Goal: Transaction & Acquisition: Purchase product/service

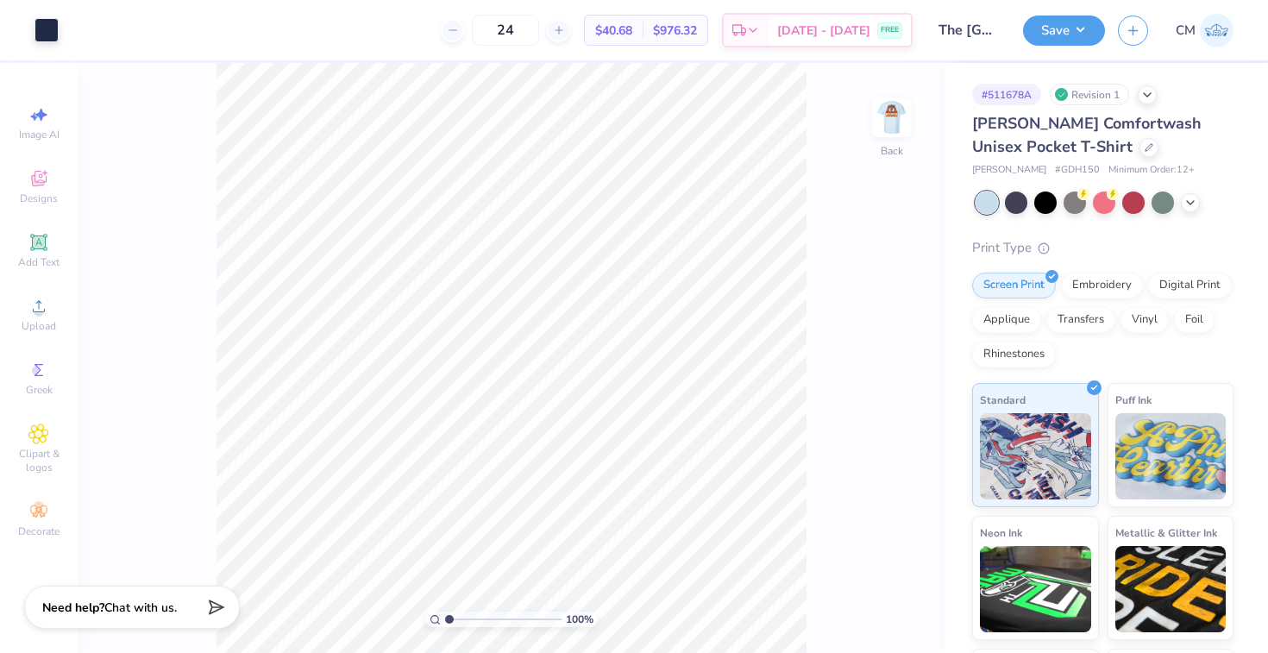
click at [1225, 28] on img at bounding box center [1217, 31] width 34 height 34
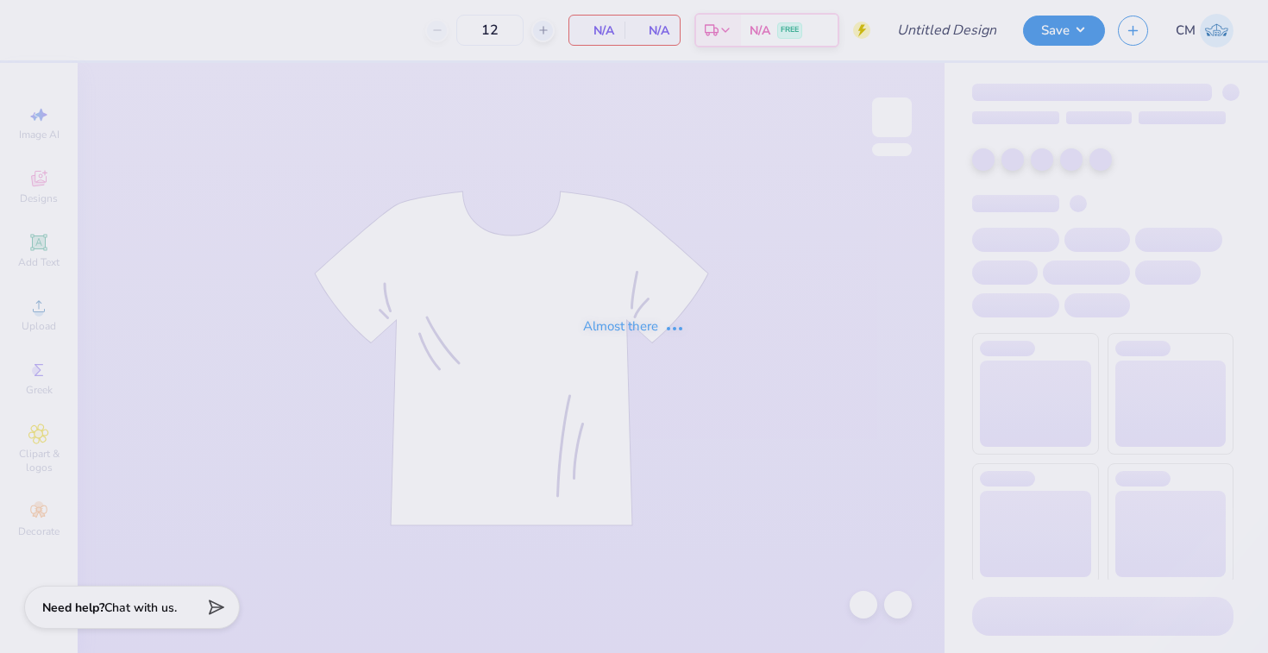
type input "cowboy aphi shirt"
type input "36"
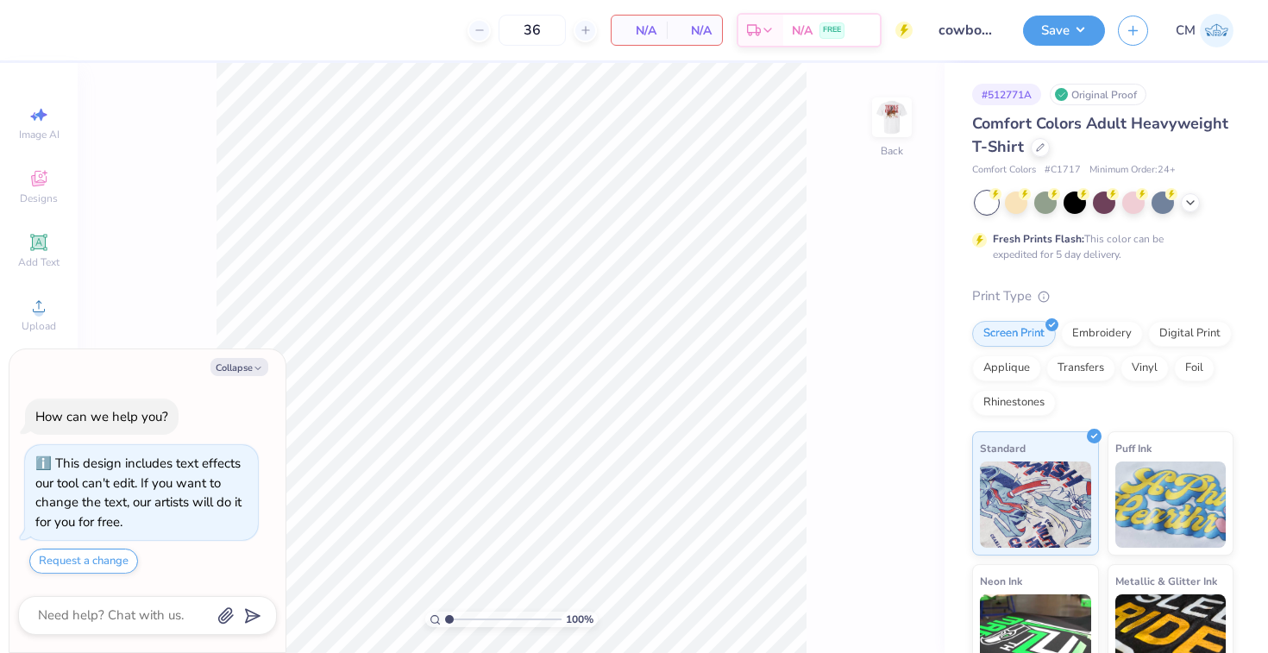
type textarea "x"
click at [499, 26] on input "36" at bounding box center [464, 30] width 67 height 31
type input "3"
type input "1"
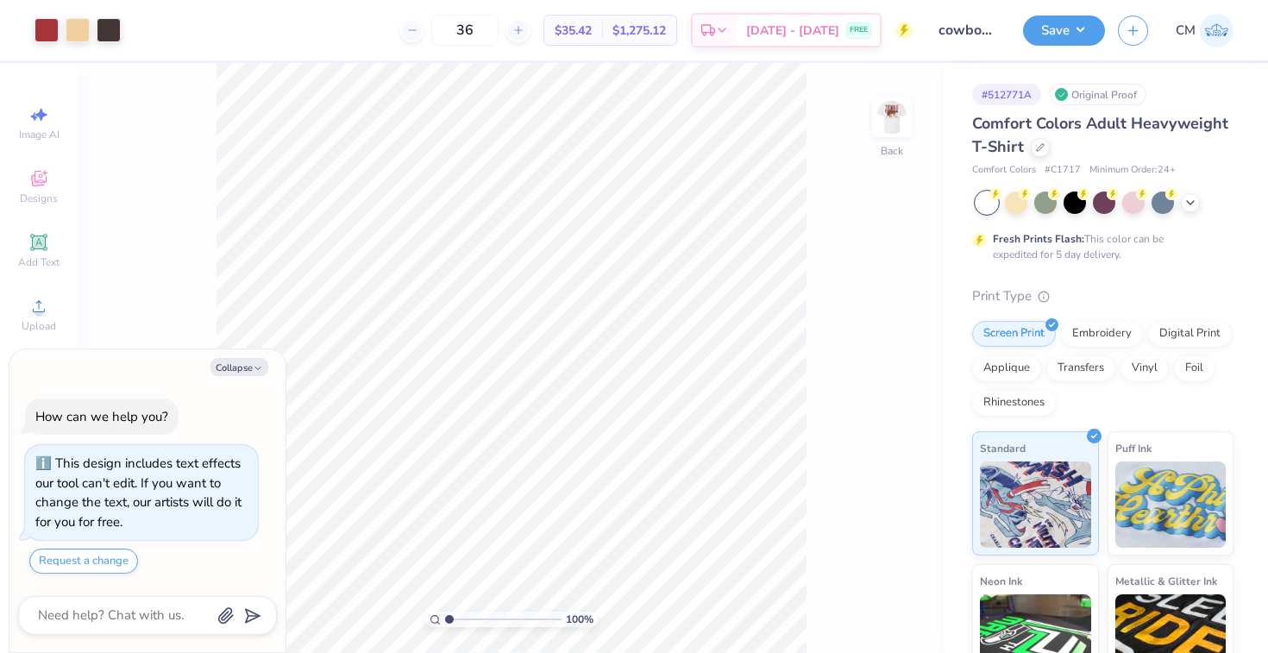
type input "36"
click at [592, 29] on span "$35.42" at bounding box center [573, 31] width 37 height 18
copy span "35.42"
type textarea "x"
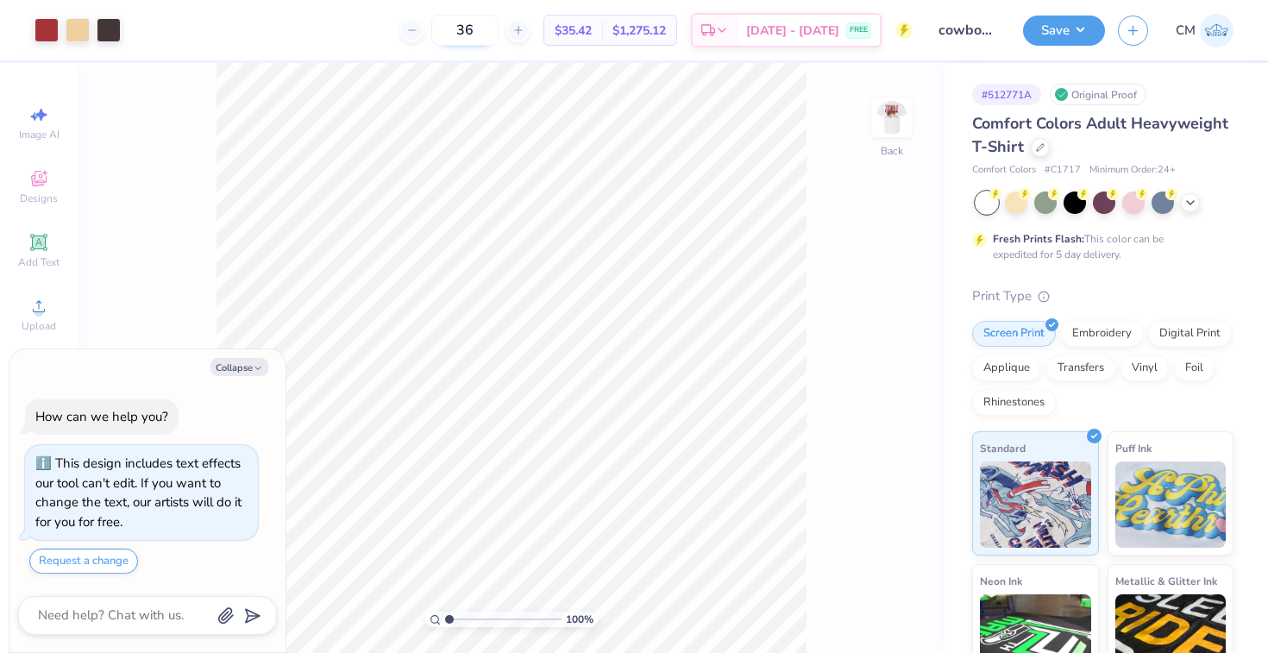
click at [494, 22] on input "36" at bounding box center [464, 30] width 67 height 31
type input "3"
type input "48"
click at [592, 25] on span "$30.91" at bounding box center [573, 31] width 37 height 18
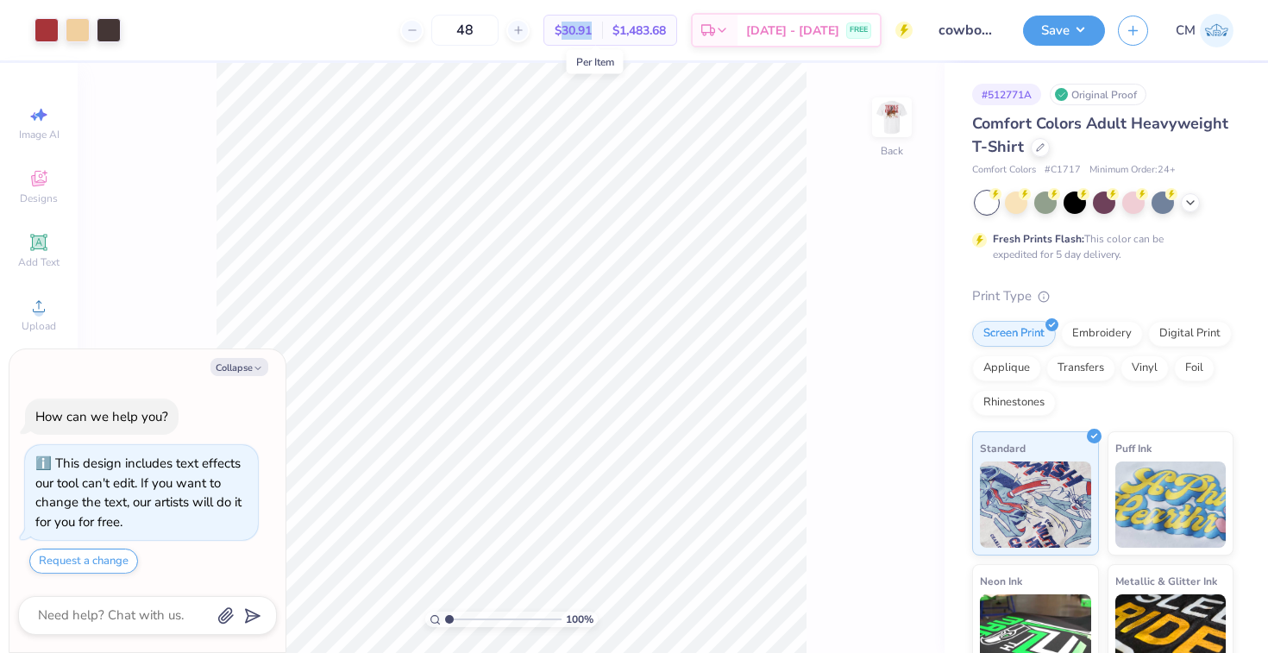
type textarea "x"
copy span "30.91"
click at [497, 38] on input "48" at bounding box center [464, 30] width 67 height 31
type input "4"
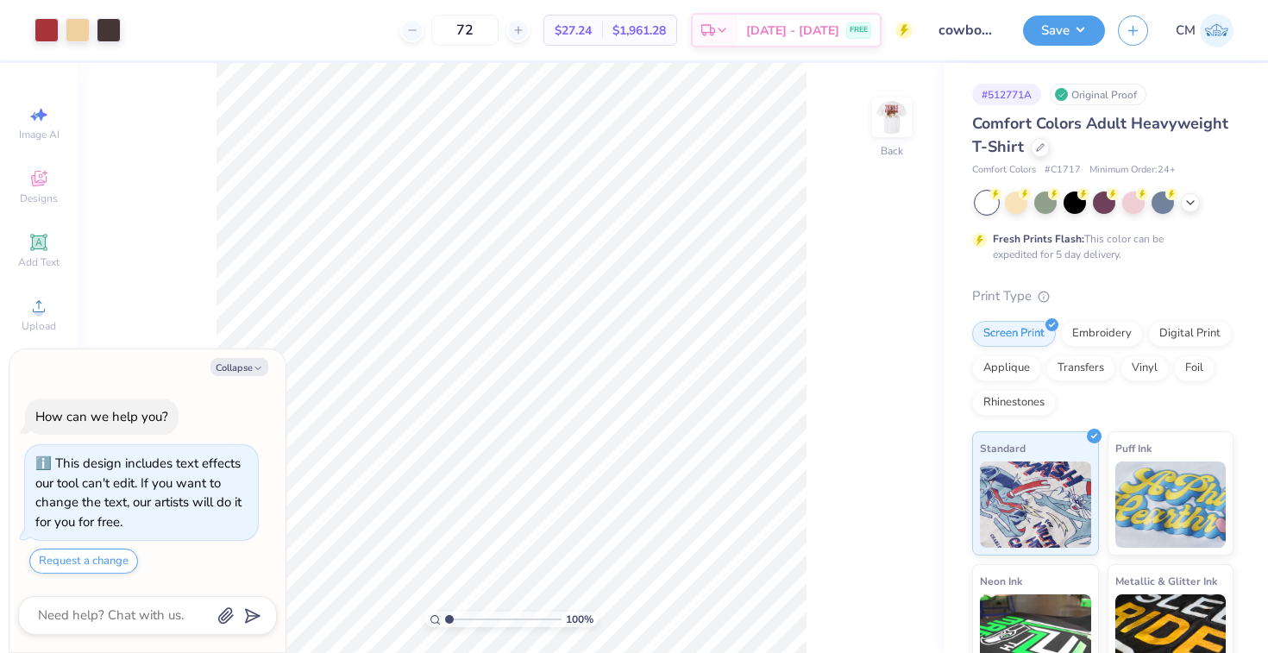
type input "72"
click at [592, 31] on span "$27.24" at bounding box center [573, 31] width 37 height 18
type textarea "x"
copy span "27.24"
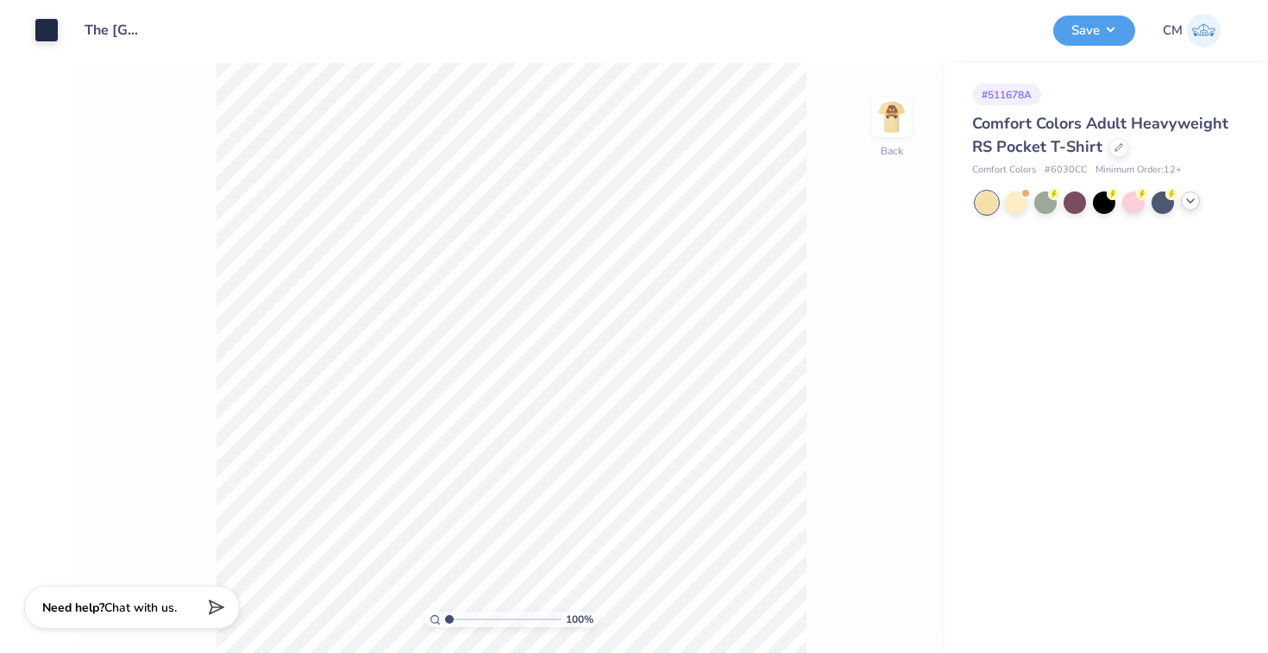
click at [1188, 205] on icon at bounding box center [1191, 201] width 14 height 14
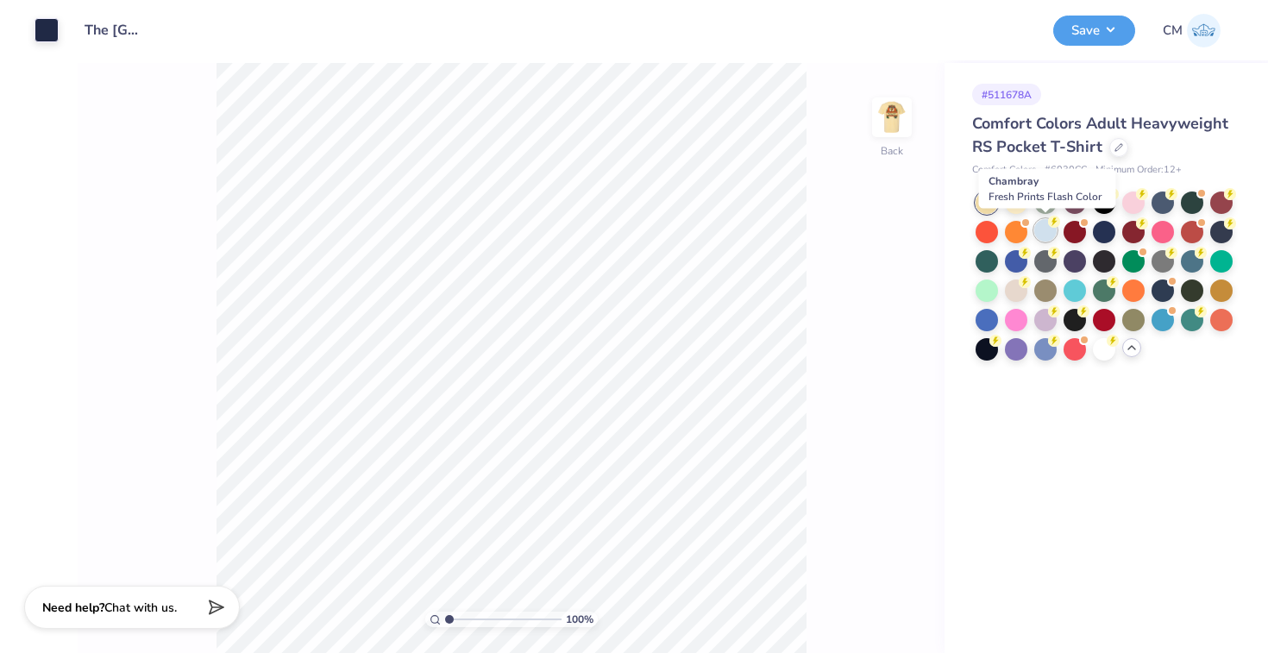
click at [1045, 222] on div at bounding box center [1045, 230] width 22 height 22
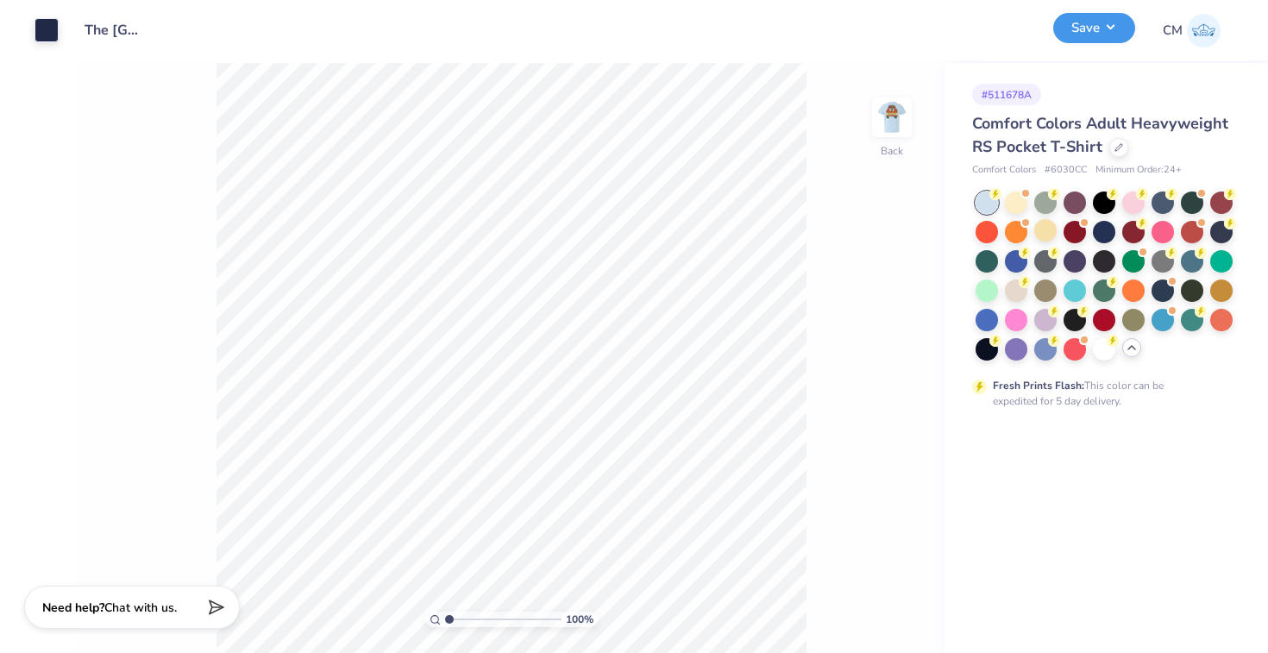
click at [1108, 26] on button "Save" at bounding box center [1094, 28] width 82 height 30
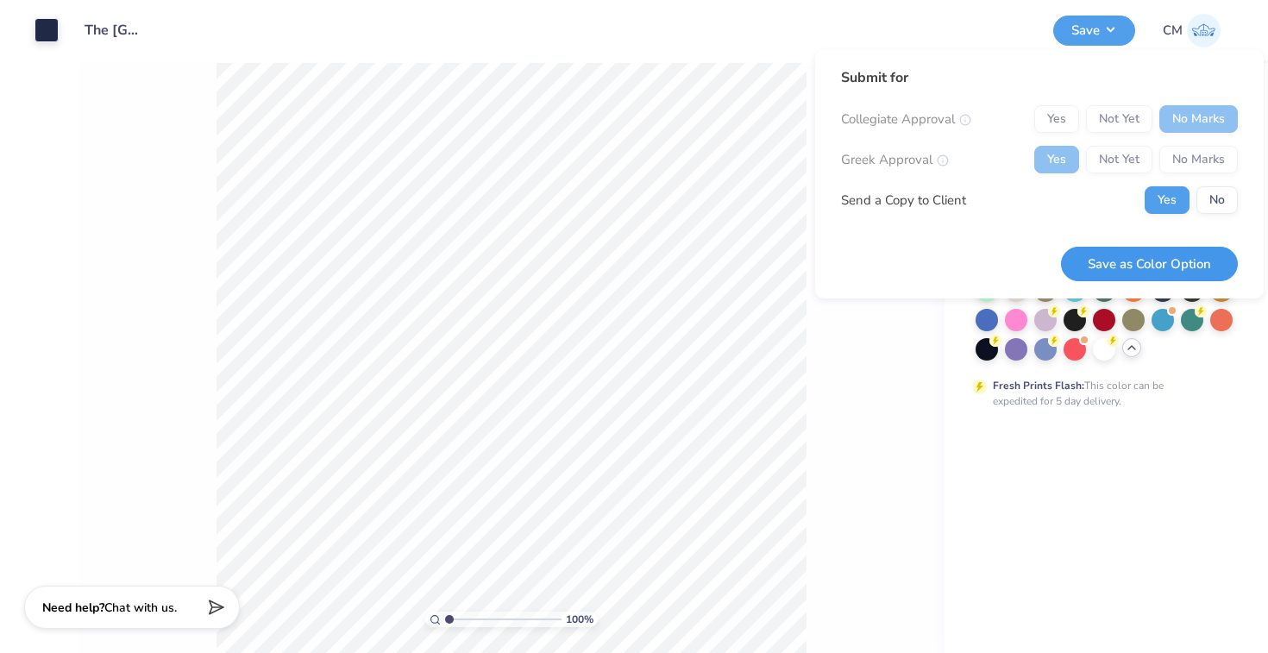
click at [1086, 254] on button "Save as Color Option" at bounding box center [1149, 264] width 177 height 35
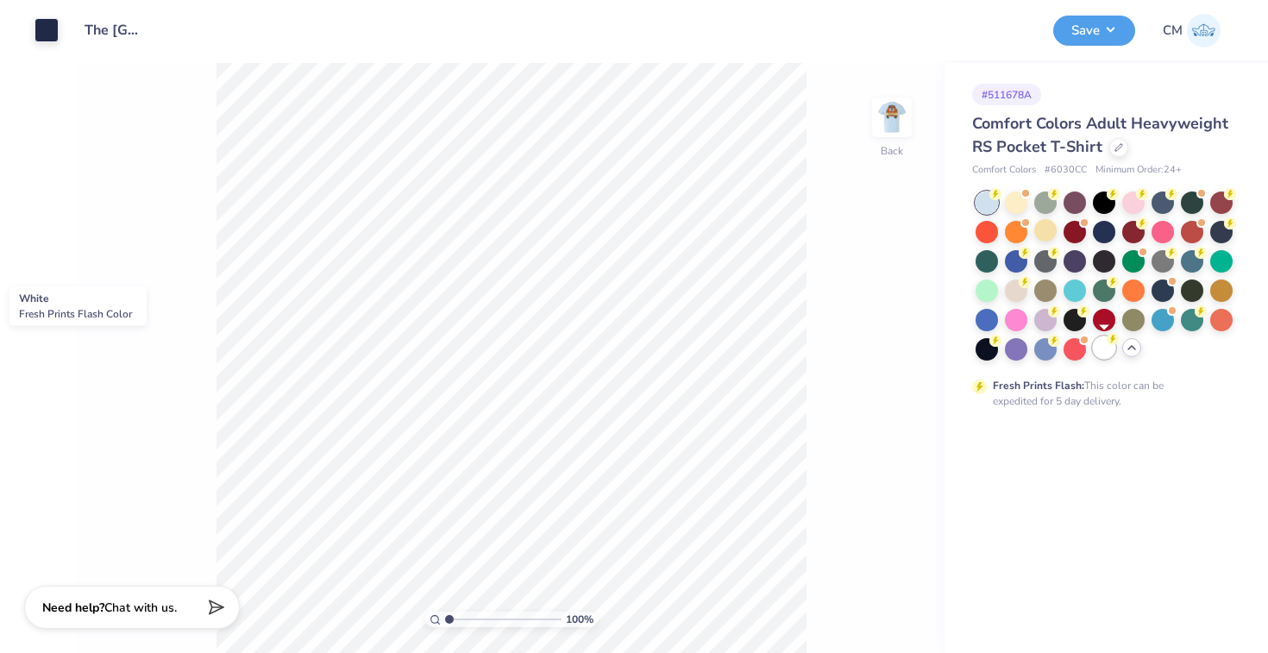
click at [1099, 342] on div at bounding box center [1104, 347] width 22 height 22
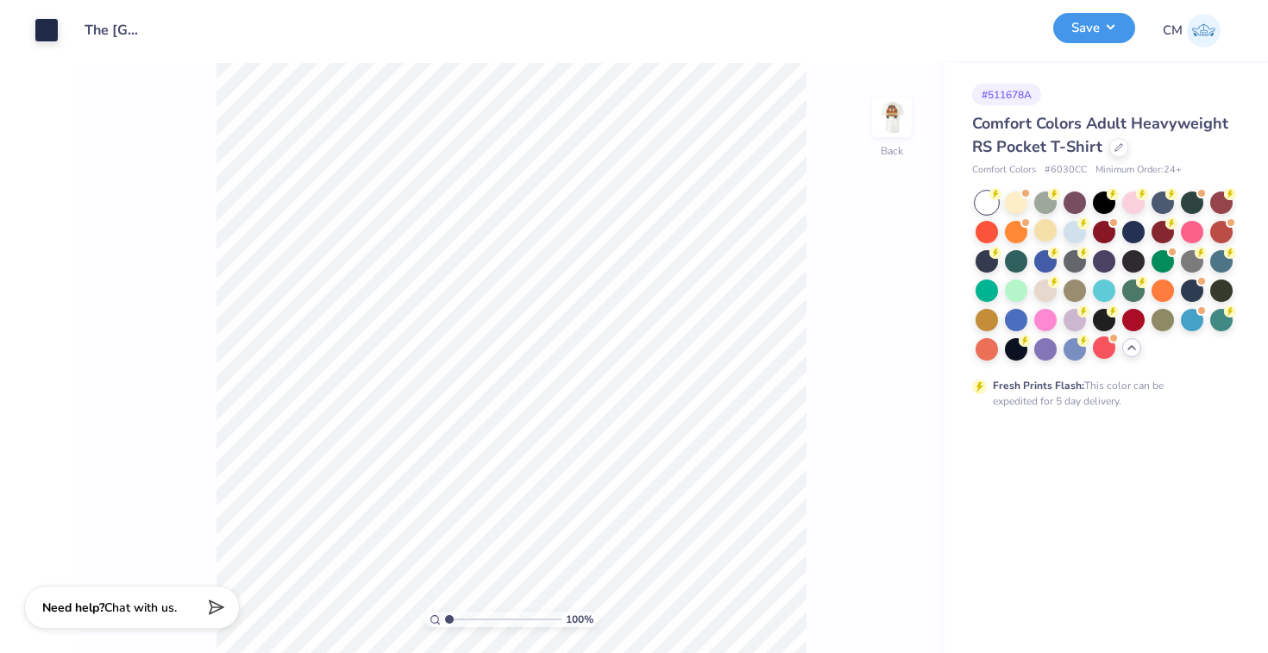
click at [1095, 31] on button "Save" at bounding box center [1094, 28] width 82 height 30
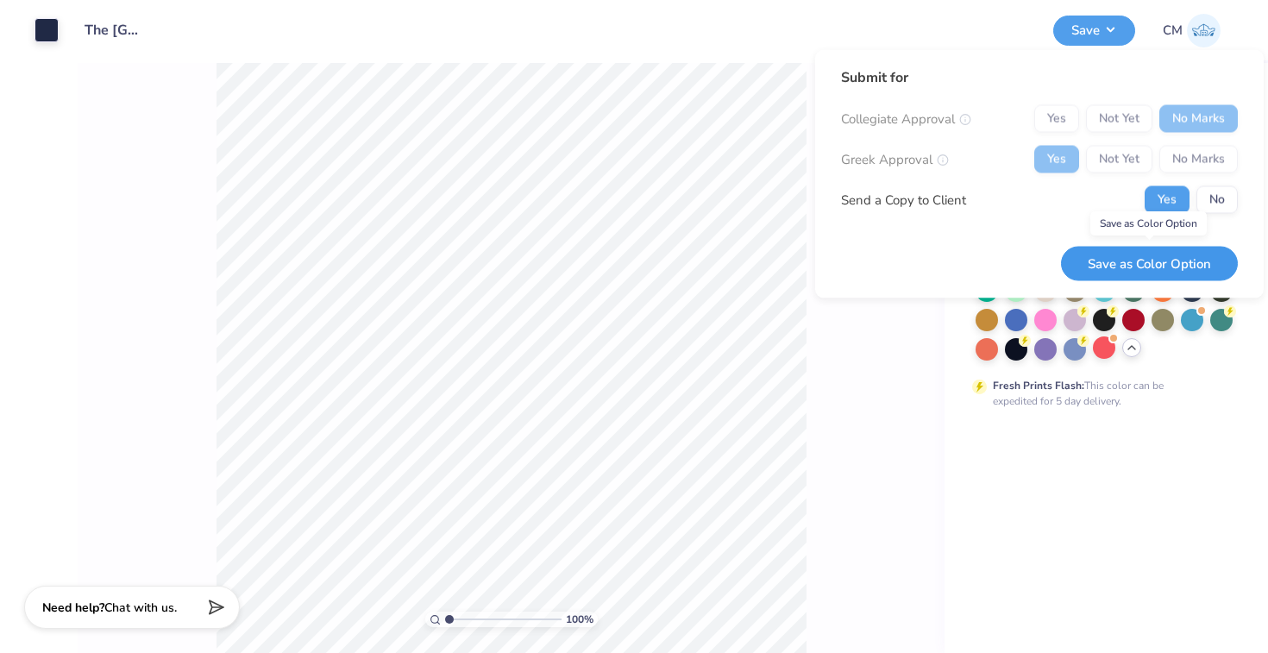
click at [1105, 270] on button "Save as Color Option" at bounding box center [1149, 263] width 177 height 35
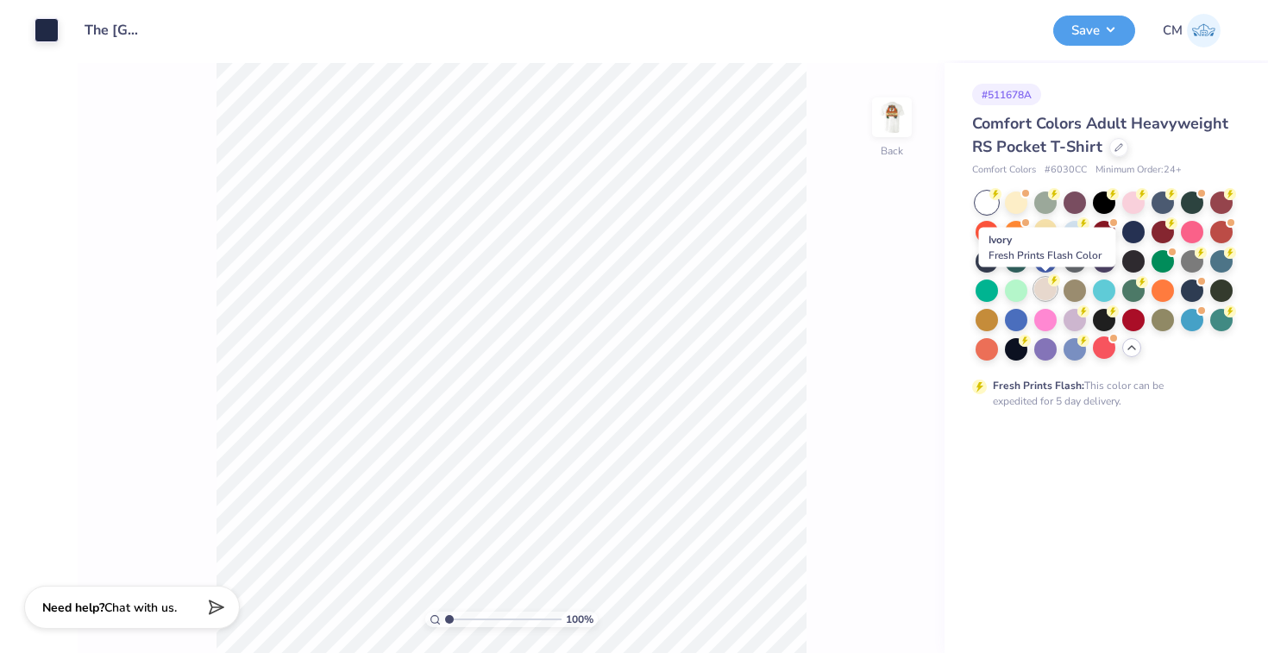
click at [1050, 286] on icon at bounding box center [1054, 280] width 12 height 12
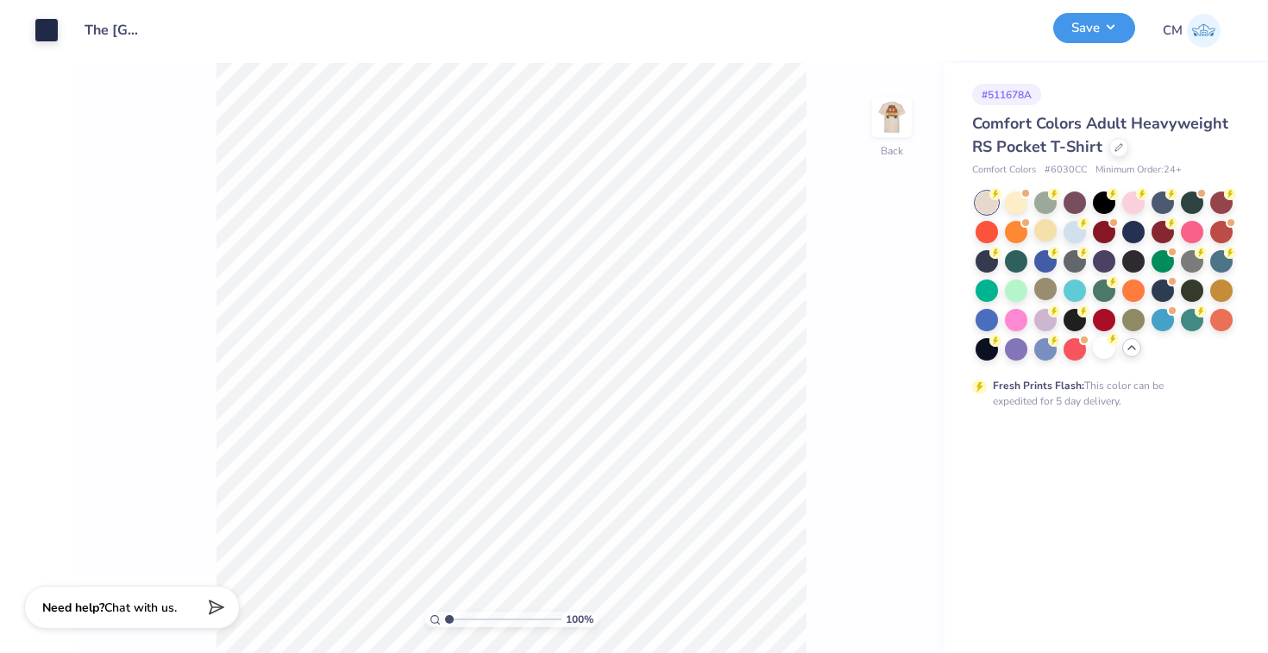
click at [1102, 31] on button "Save" at bounding box center [1094, 28] width 82 height 30
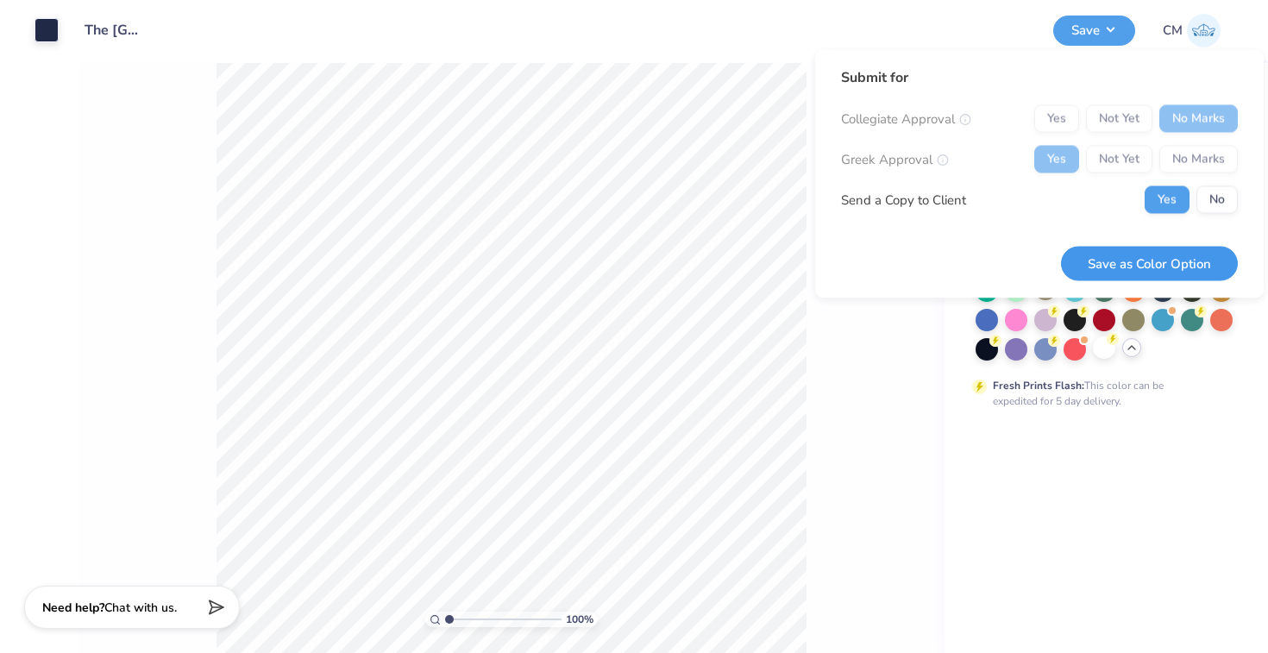
click at [1100, 254] on button "Save as Color Option" at bounding box center [1149, 263] width 177 height 35
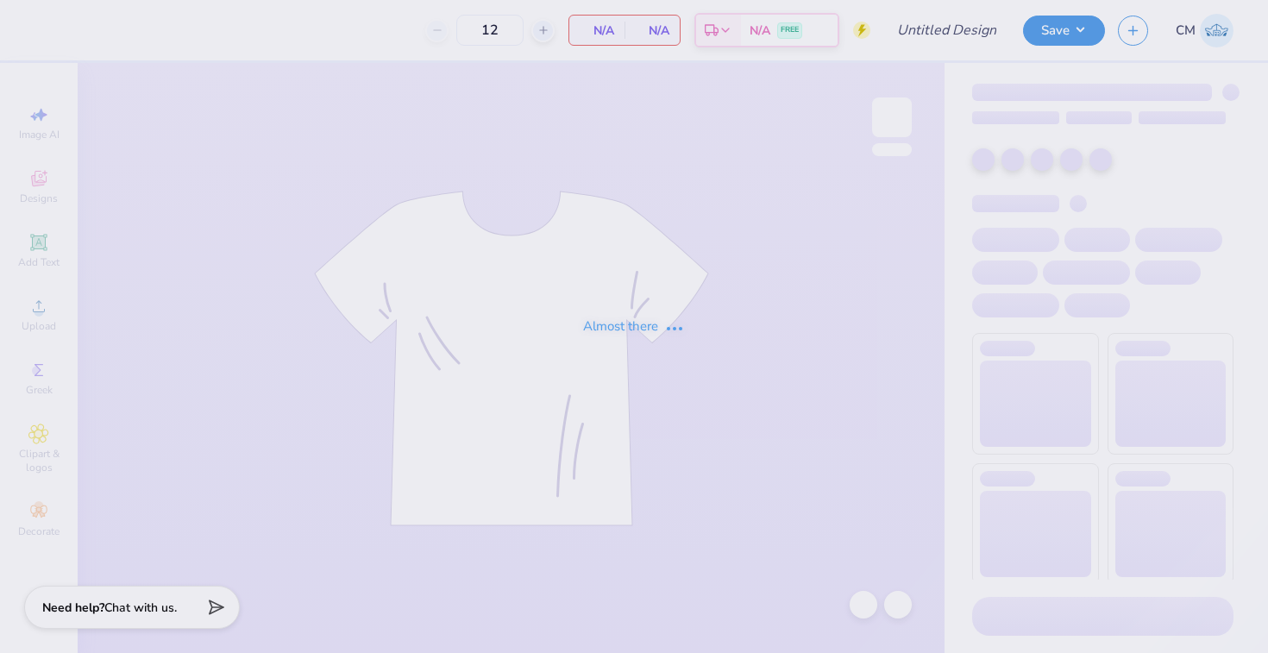
type input "The [GEOGRAPHIC_DATA][US_STATE] : [PERSON_NAME]"
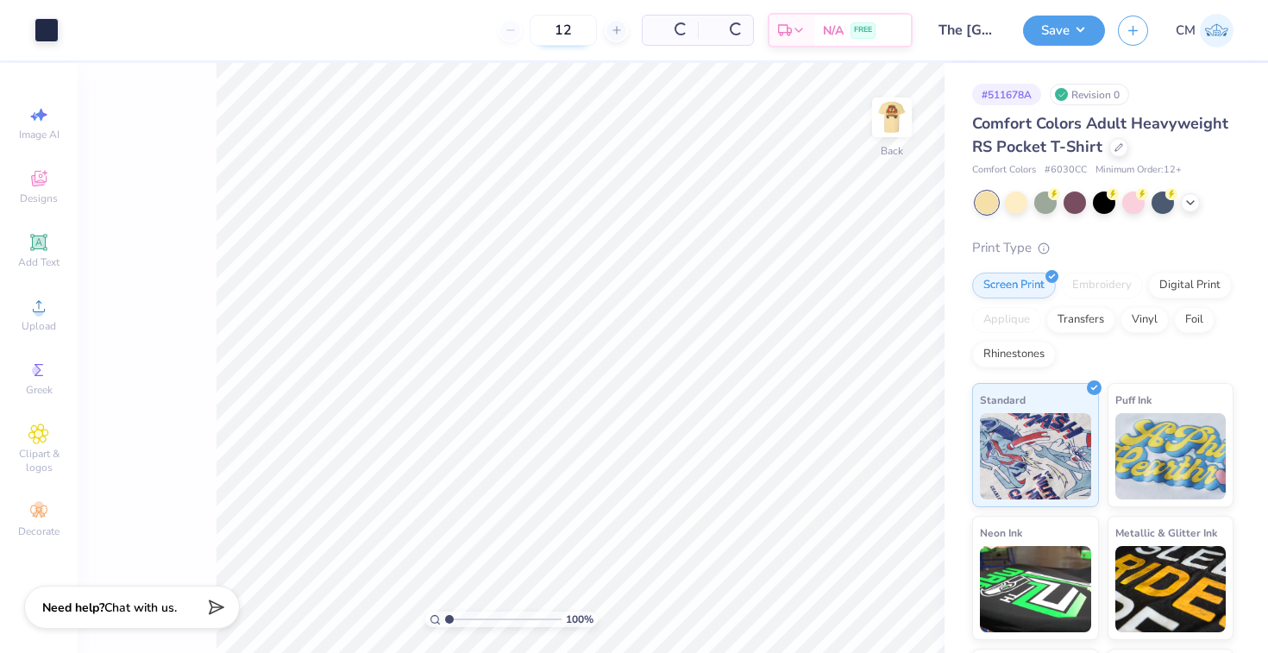
click at [572, 36] on input "12" at bounding box center [563, 30] width 67 height 31
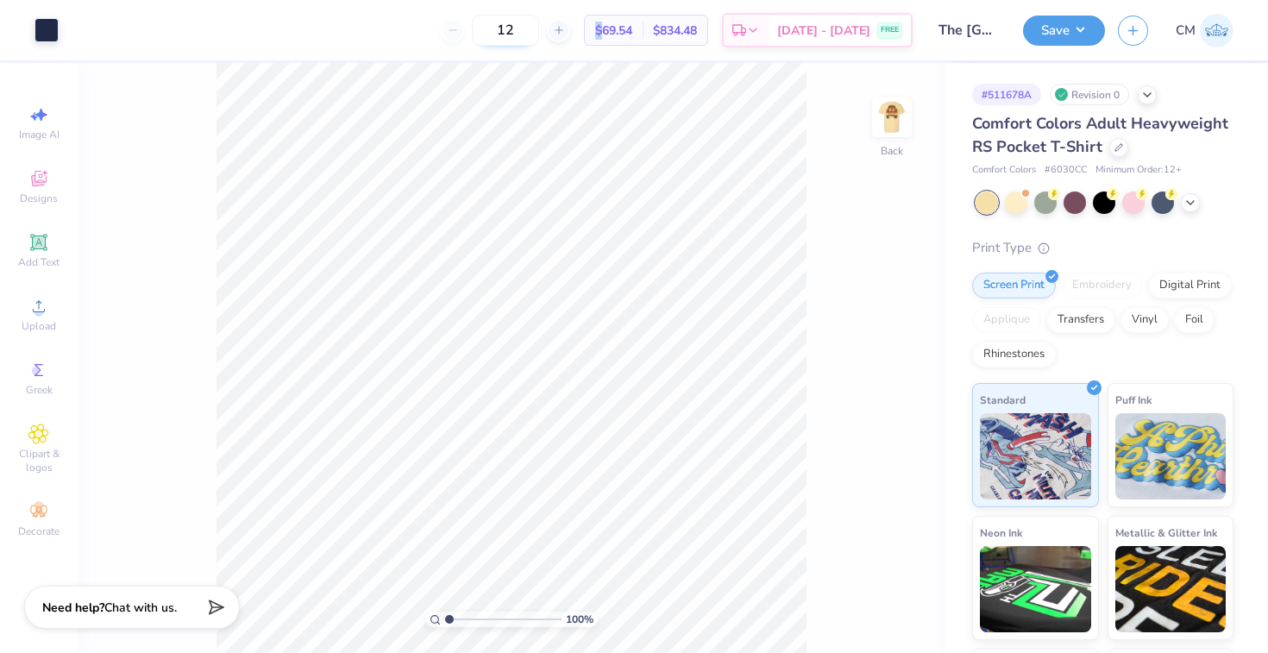
click at [570, 36] on div at bounding box center [558, 30] width 23 height 23
click at [539, 39] on input "13" at bounding box center [505, 30] width 67 height 31
type input "1"
type input "4"
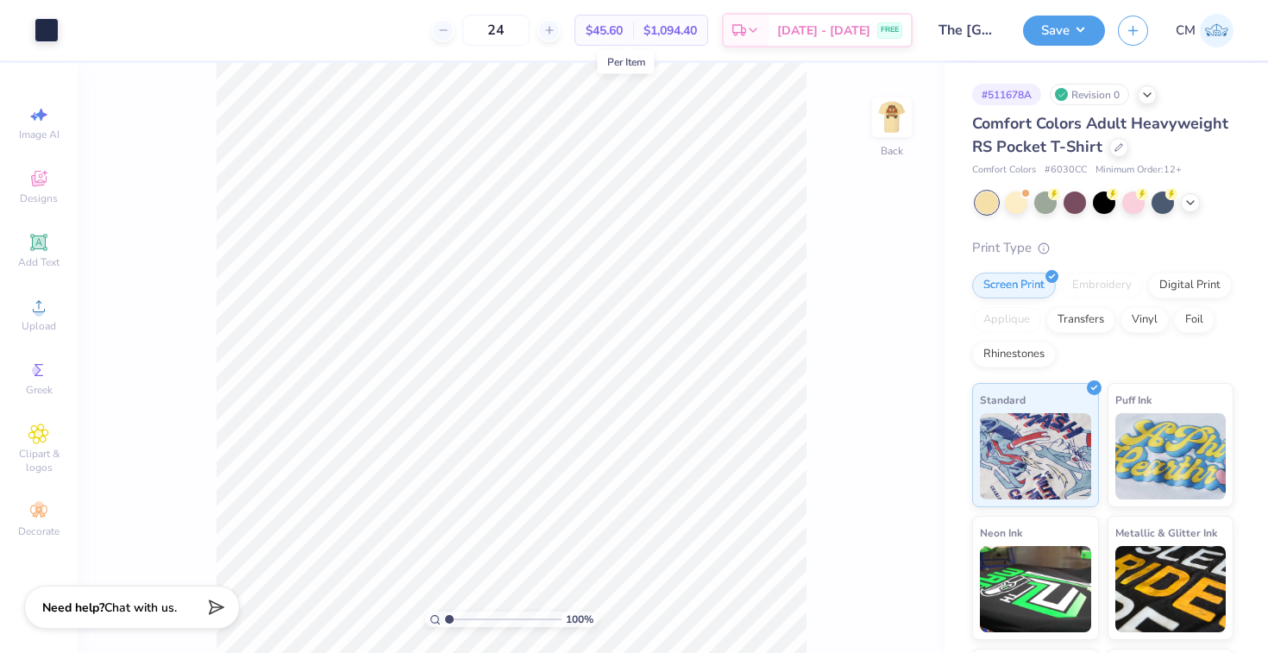
click at [623, 30] on span "$45.60" at bounding box center [604, 31] width 37 height 18
copy span "45.60"
click at [885, 104] on img at bounding box center [892, 117] width 69 height 69
click at [205, 28] on div at bounding box center [202, 28] width 24 height 24
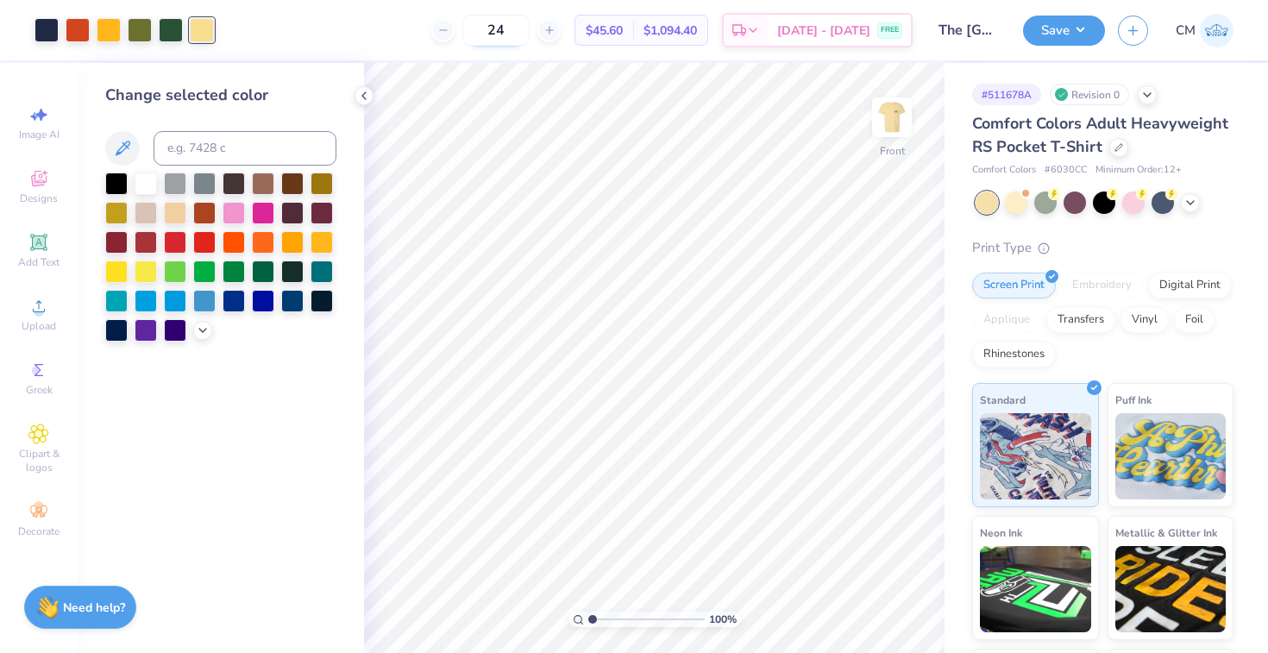
click at [530, 25] on input "24" at bounding box center [495, 30] width 67 height 31
type input "2"
type input "6"
click at [623, 31] on span "$38.13" at bounding box center [604, 31] width 37 height 18
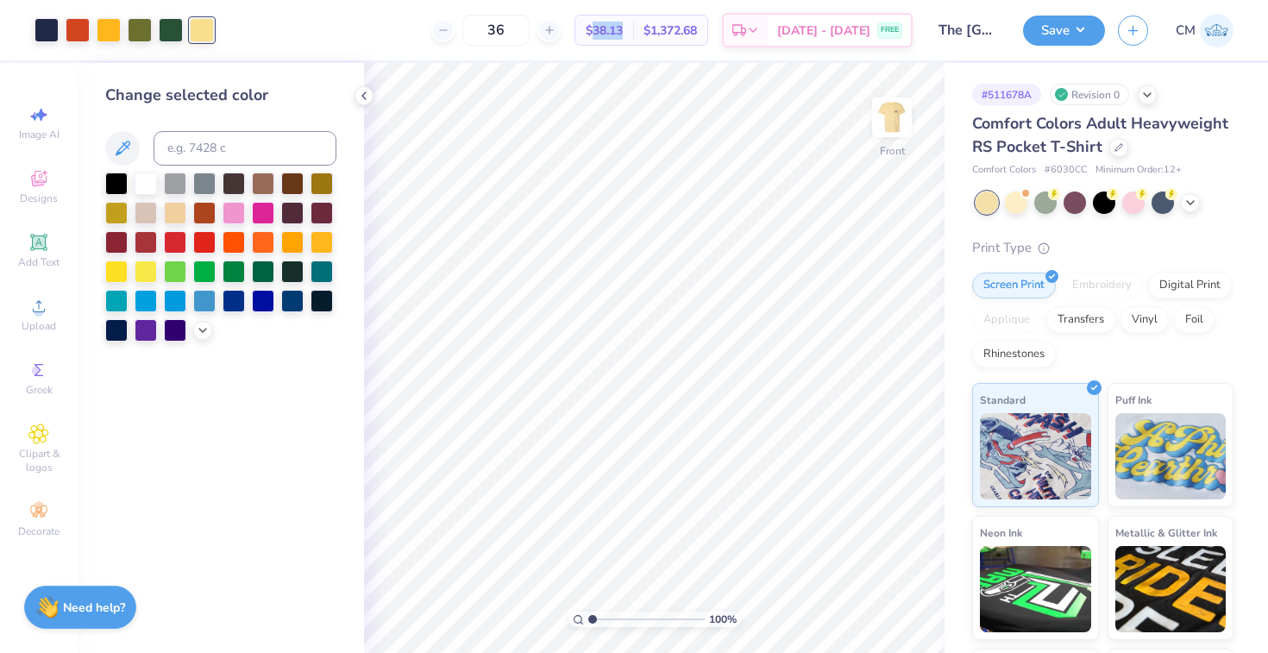
click at [623, 31] on span "$38.13" at bounding box center [604, 31] width 37 height 18
copy span "38.13"
click at [522, 26] on input "36" at bounding box center [495, 30] width 67 height 31
type input "3"
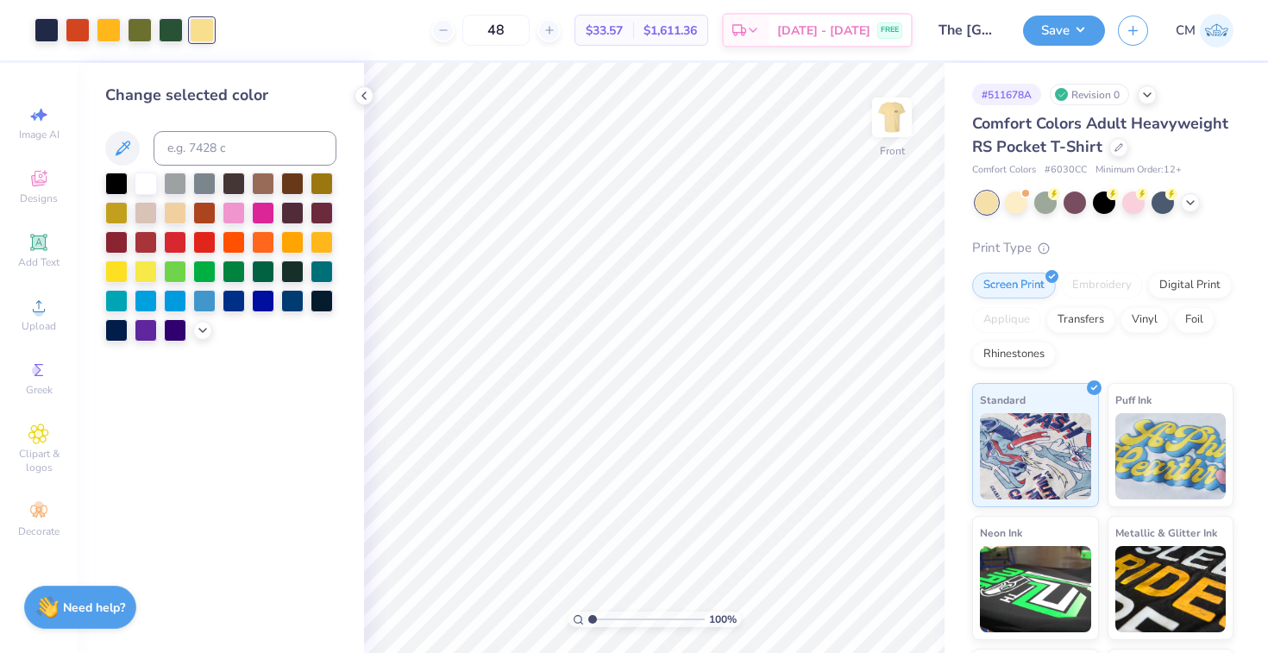
type input "48"
click at [623, 32] on span "$33.57" at bounding box center [604, 31] width 37 height 18
copy span "33.57"
click at [511, 27] on input "48" at bounding box center [495, 30] width 67 height 31
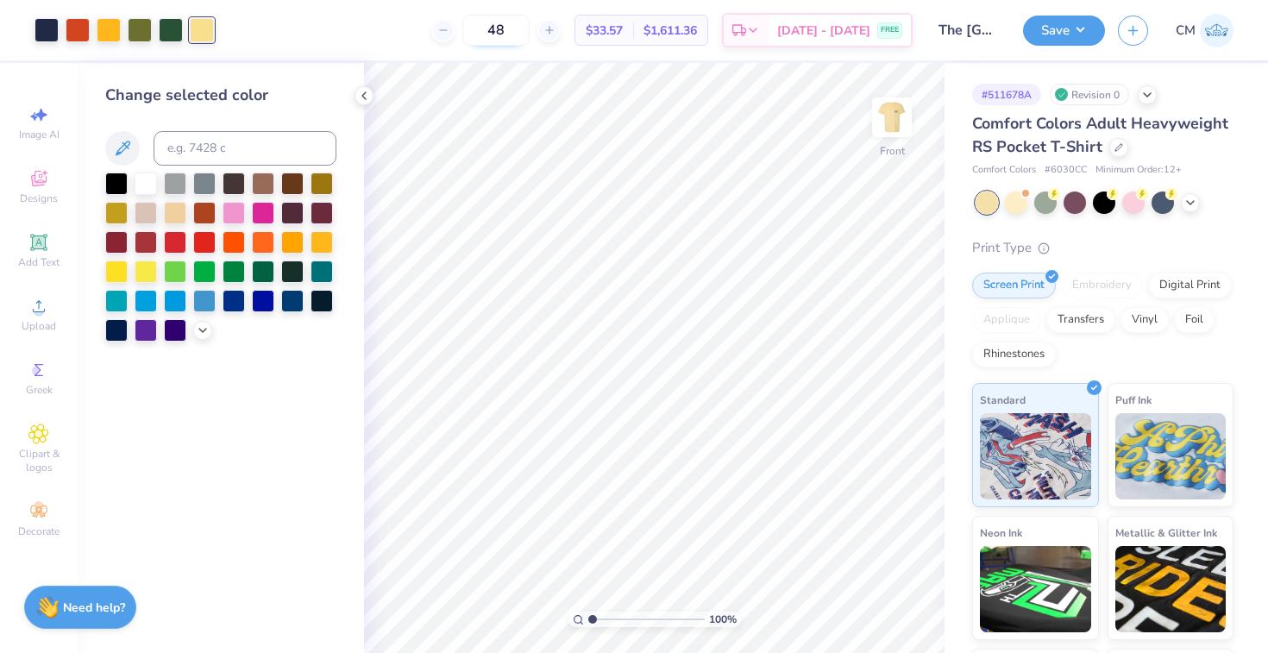
click at [511, 27] on input "48" at bounding box center [495, 30] width 67 height 31
type input "72"
click at [623, 33] on span "$29.94" at bounding box center [604, 31] width 37 height 18
copy span "29.94"
